Goal: Check status: Check status

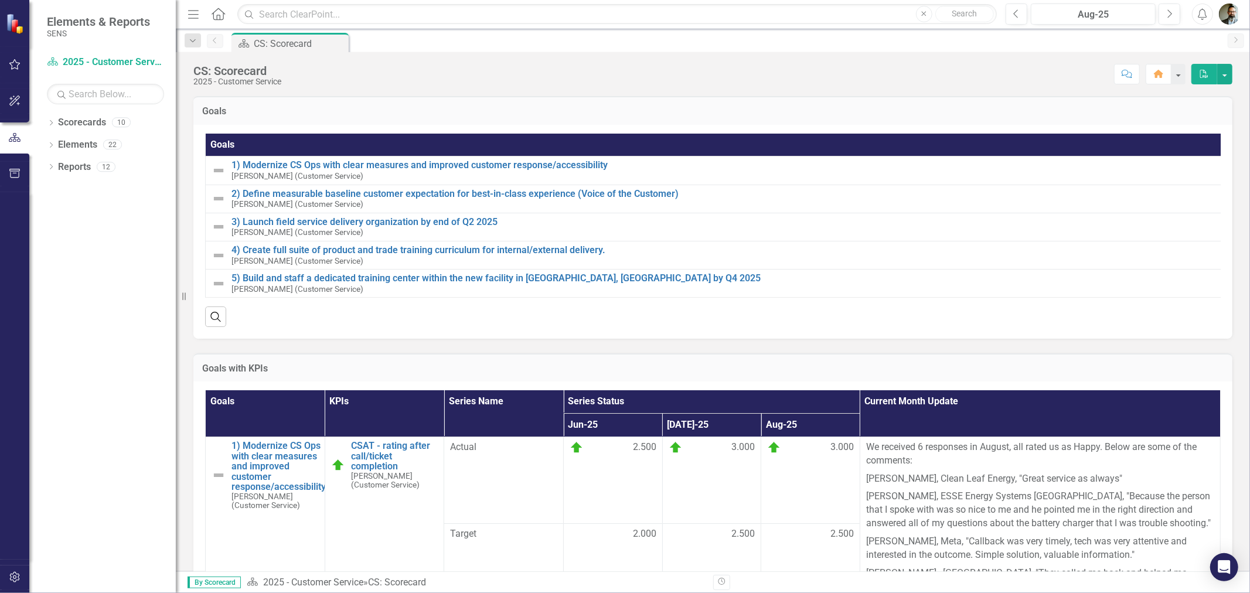
drag, startPoint x: 165, startPoint y: 488, endPoint x: 163, endPoint y: 477, distance: 11.3
click at [165, 488] on div "Dropdown Scorecards 10 Dropdown 2025 - Company Scorecard 2025 - Accounting & Fi…" at bounding box center [102, 353] width 147 height 480
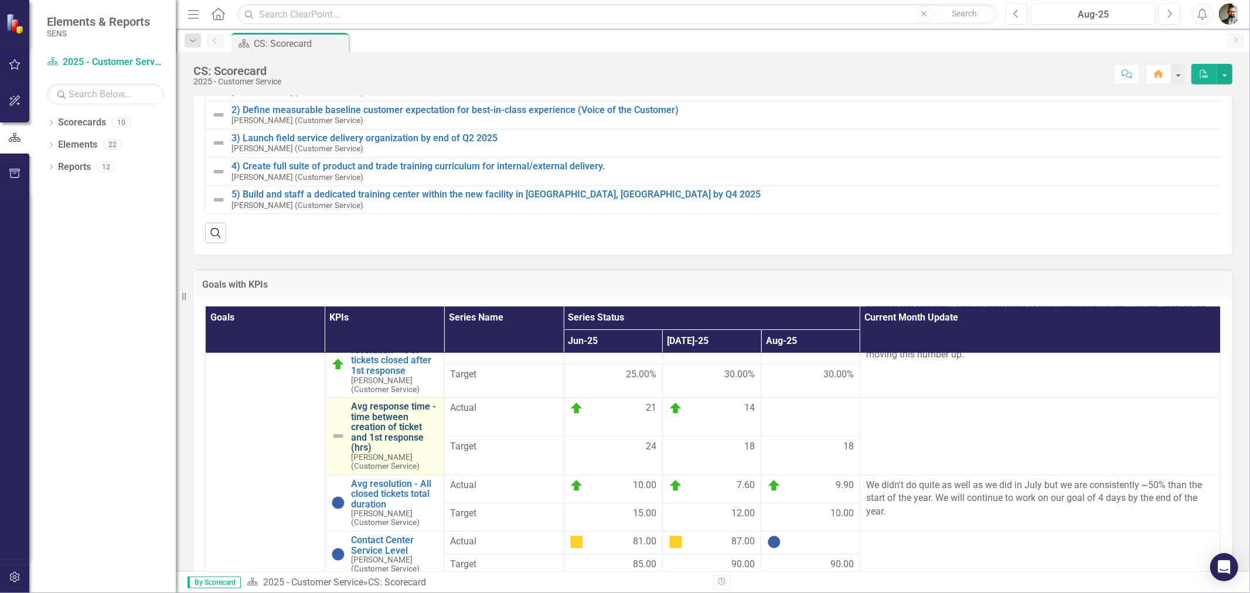
scroll to position [130, 0]
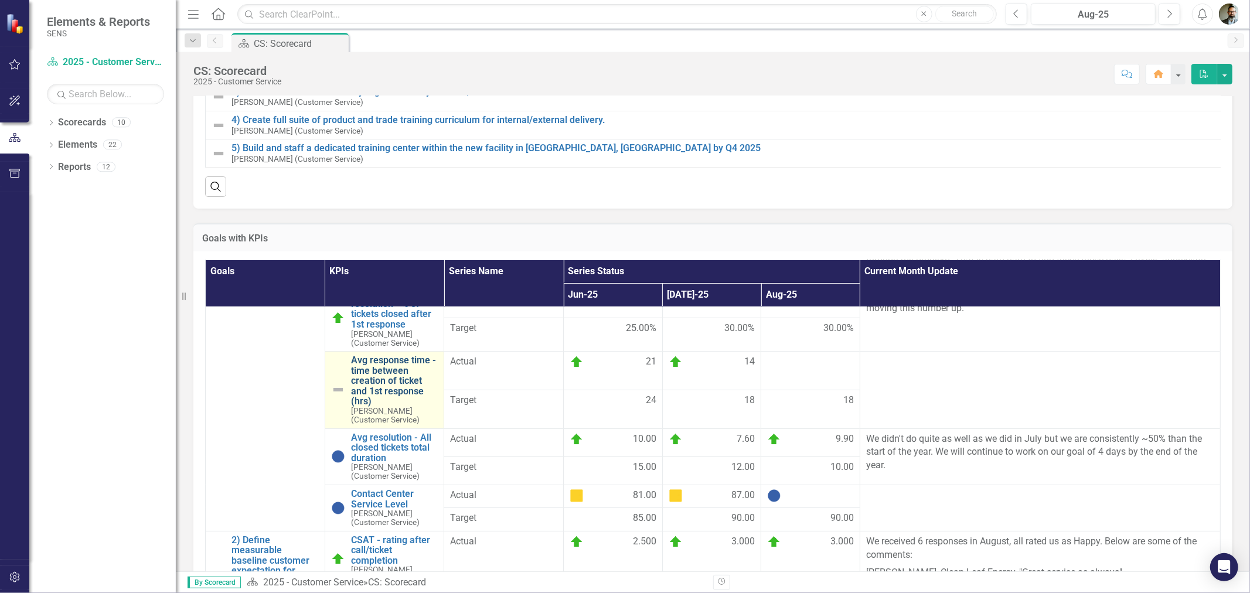
click at [355, 374] on link "Avg response time - time between creation of ticket and 1st response (hrs)" at bounding box center [394, 381] width 87 height 52
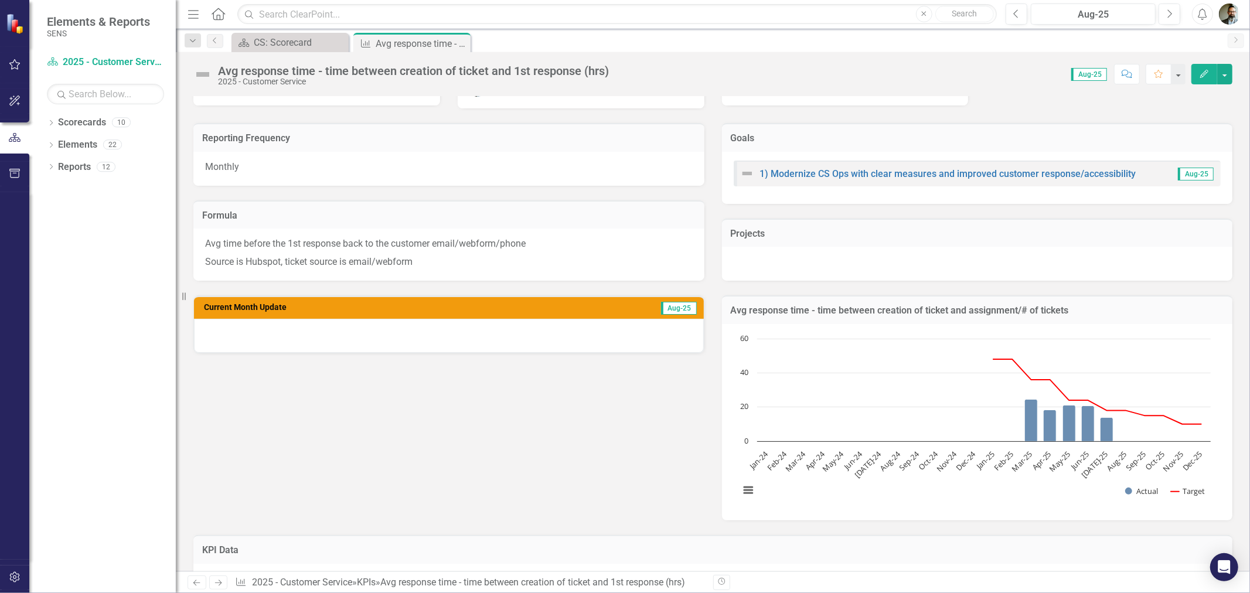
scroll to position [195, 0]
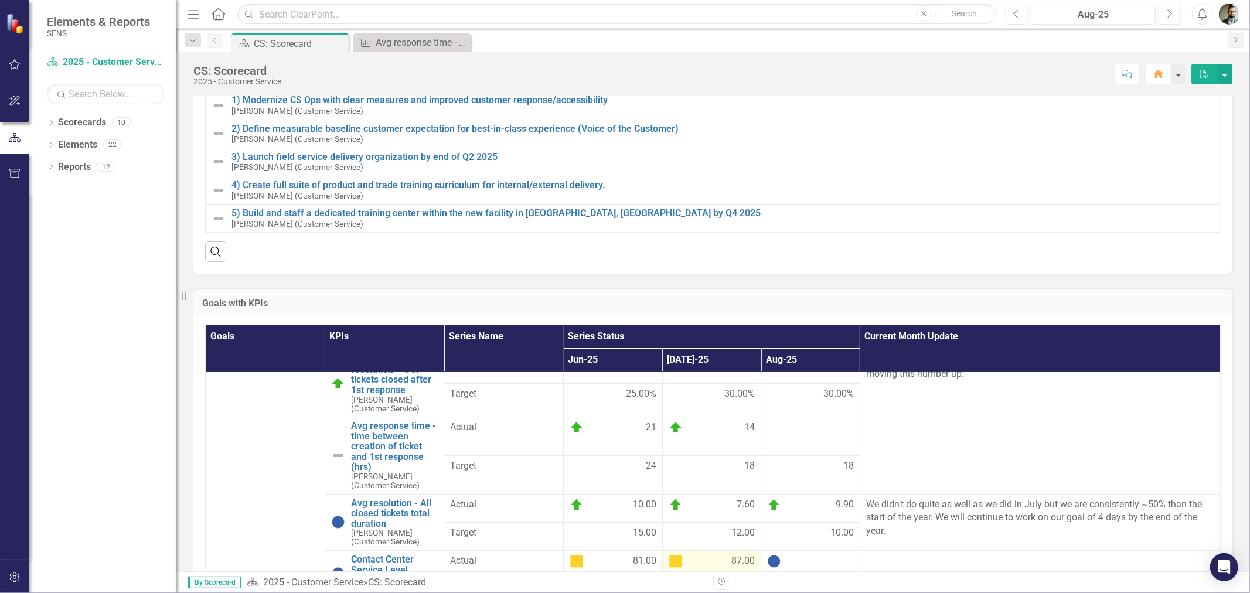
scroll to position [130, 0]
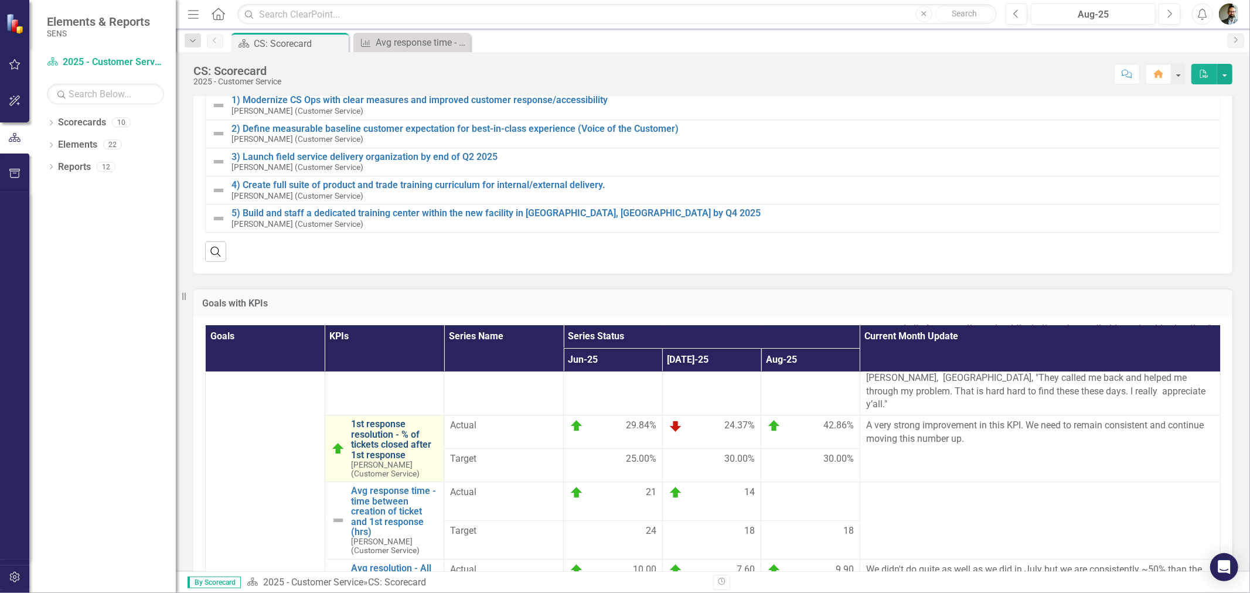
click at [366, 443] on link "1st response resolution - % of tickets closed after 1st response" at bounding box center [394, 439] width 87 height 41
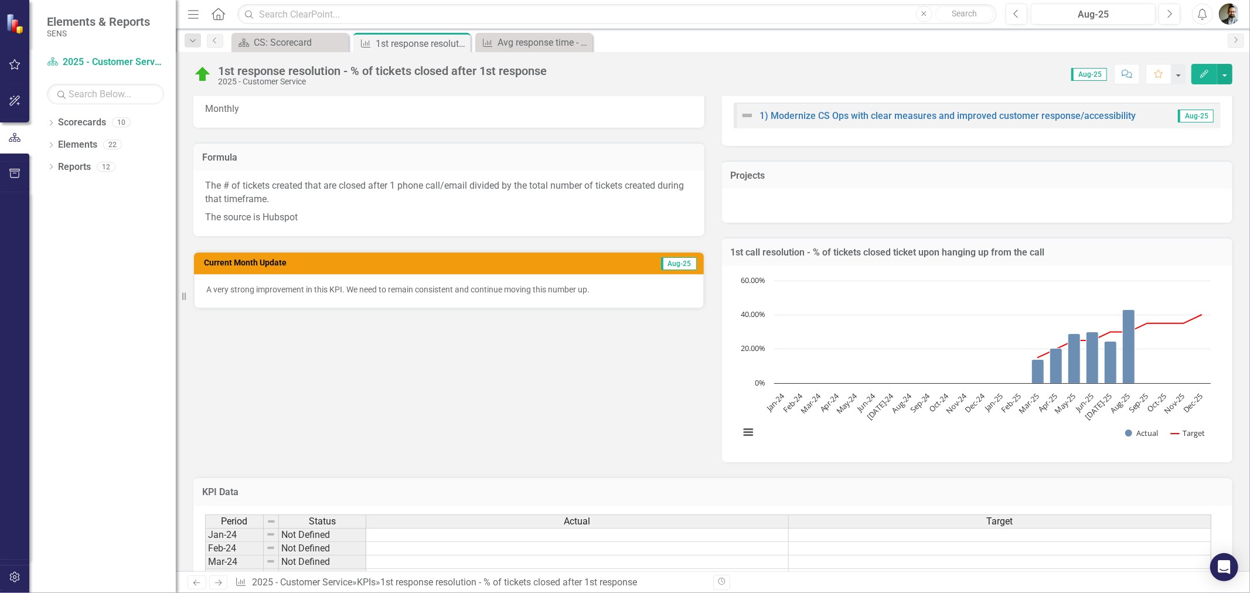
scroll to position [195, 0]
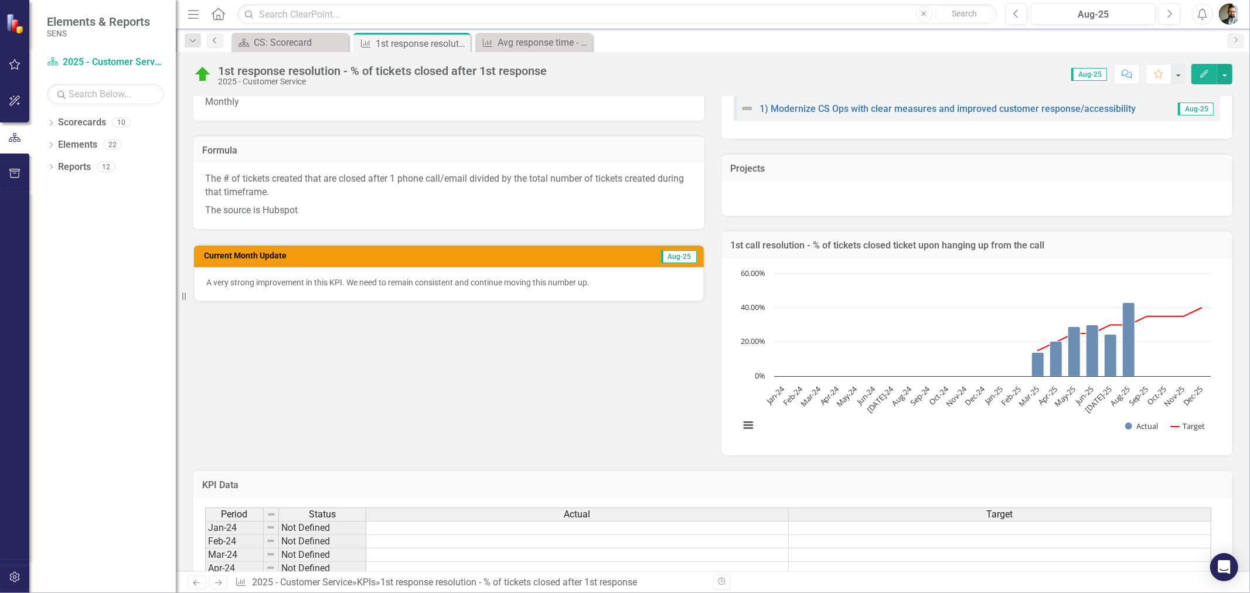
click at [211, 42] on icon "Previous" at bounding box center [214, 40] width 9 height 7
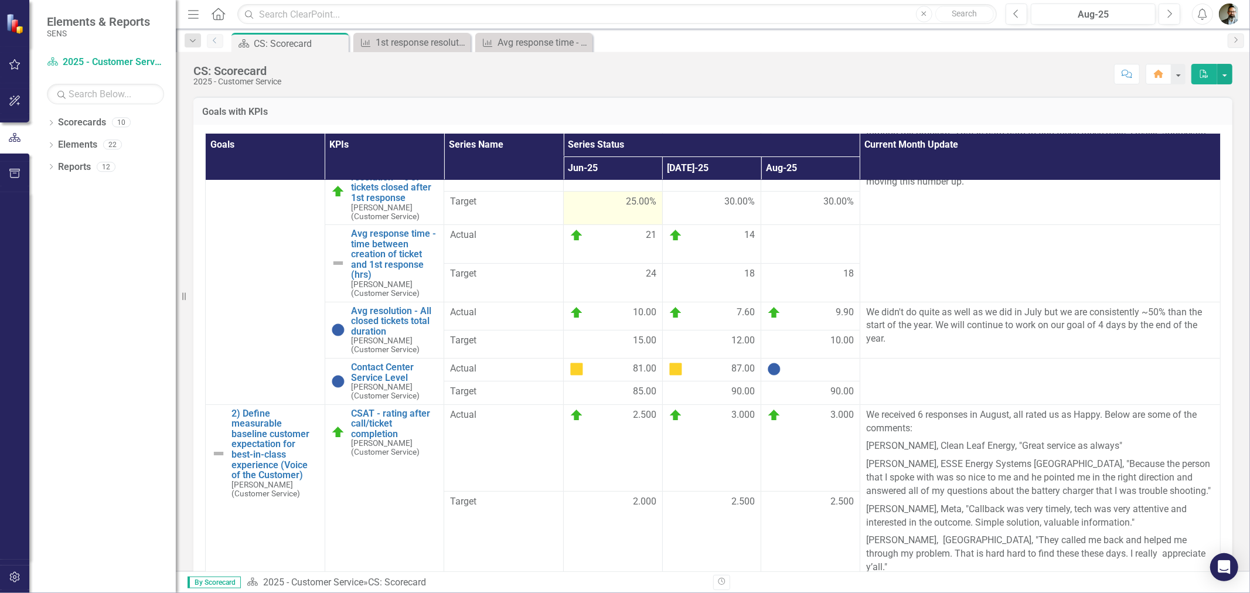
scroll to position [260, 0]
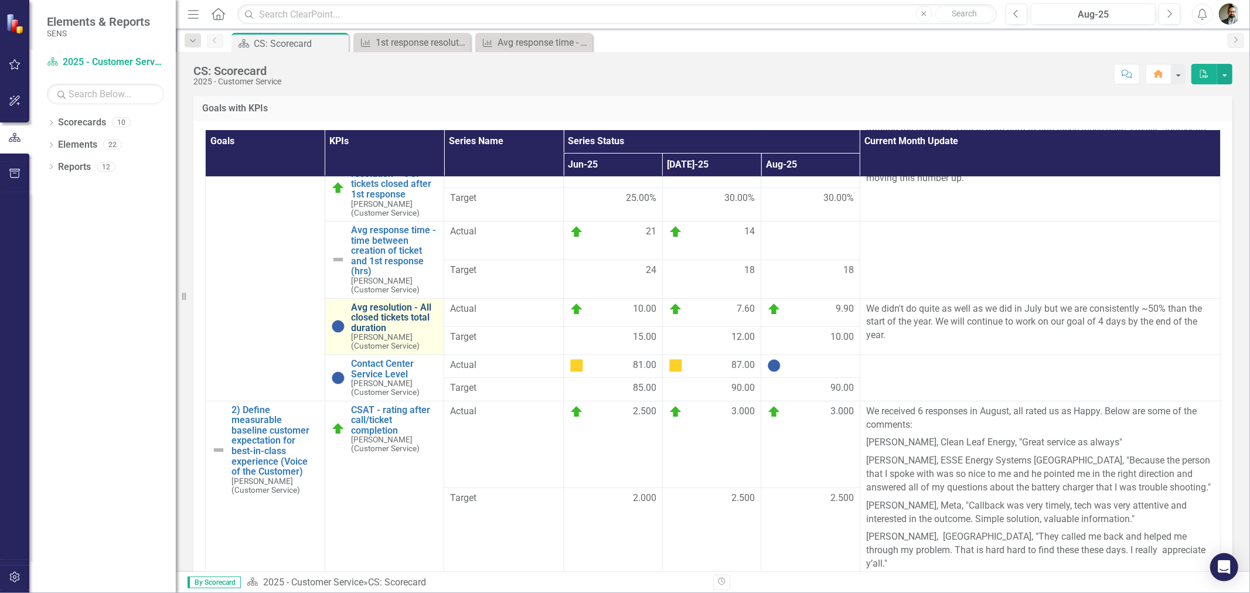
click at [389, 318] on link "Avg resolution - All closed tickets total duration" at bounding box center [394, 317] width 87 height 31
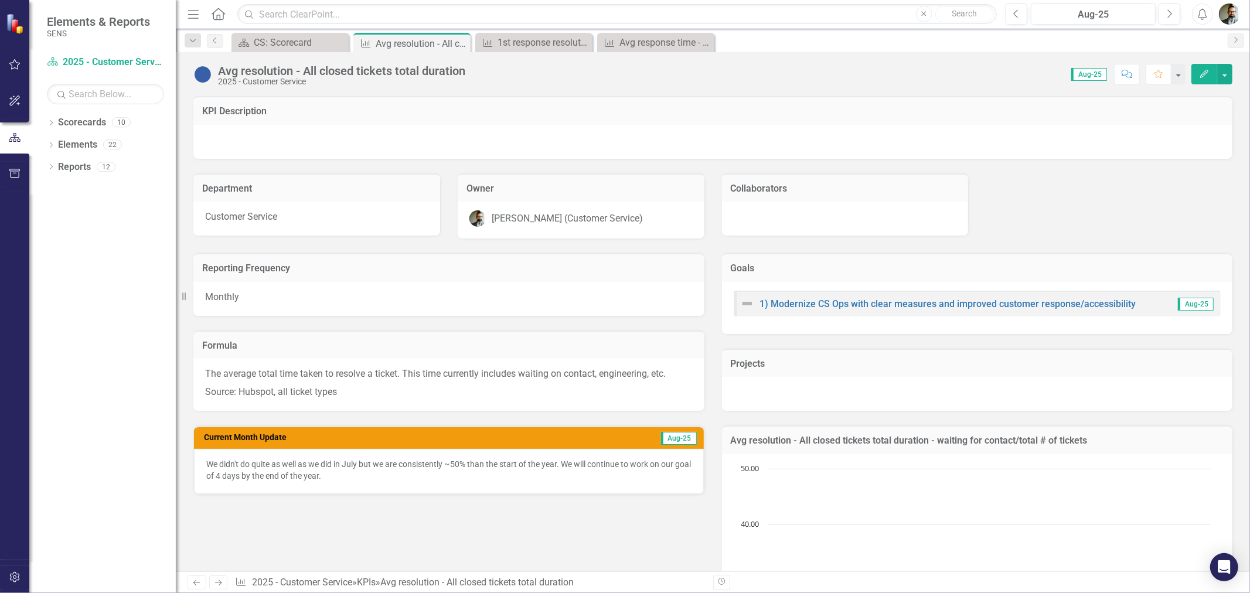
scroll to position [195, 0]
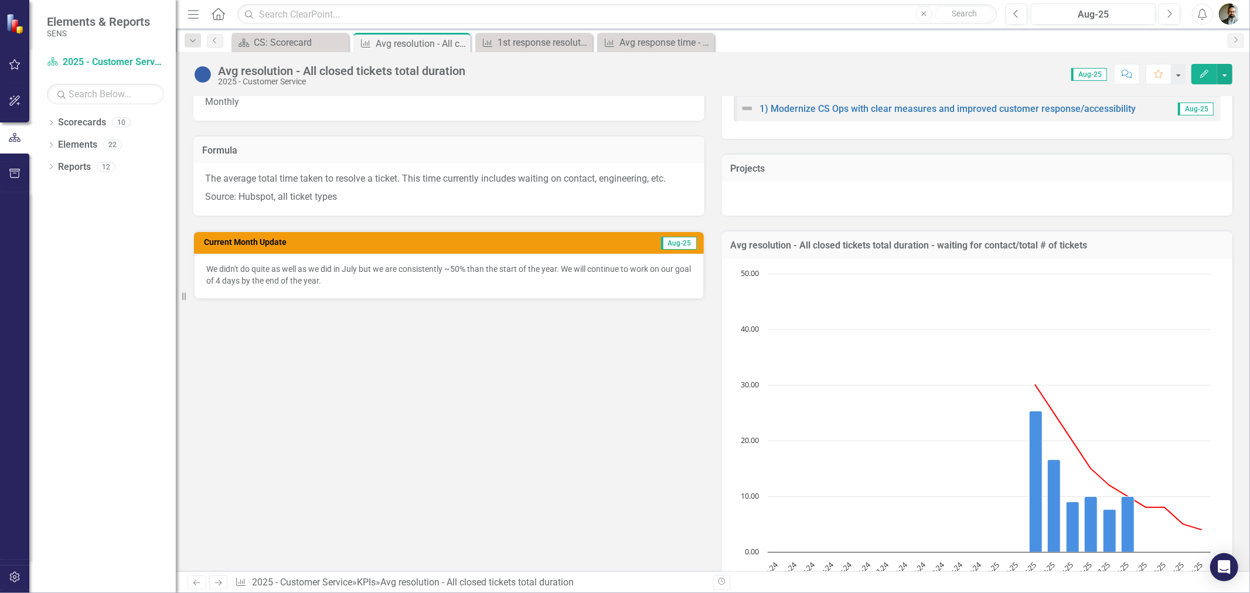
click at [411, 458] on div "Reporting Frequency Monthly Formula The average total time taken to resolve a t…" at bounding box center [713, 337] width 1057 height 588
click at [547, 537] on div "Reporting Frequency Monthly Formula The average total time taken to resolve a t…" at bounding box center [713, 337] width 1057 height 588
